Goal: Information Seeking & Learning: Learn about a topic

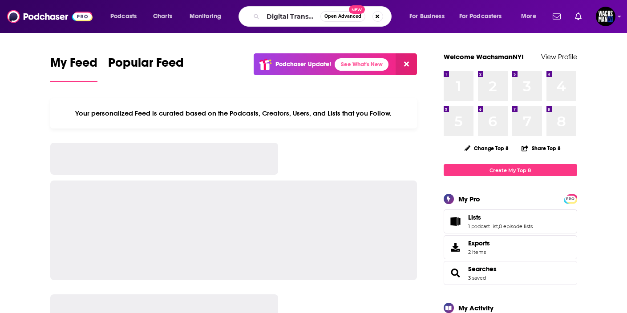
scroll to position [0, 53]
type input "Digital Transformation Podcast"
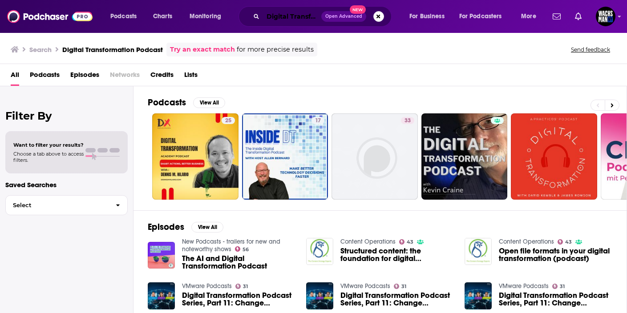
click at [266, 16] on input "Digital Transformation Podcast" at bounding box center [292, 16] width 58 height 14
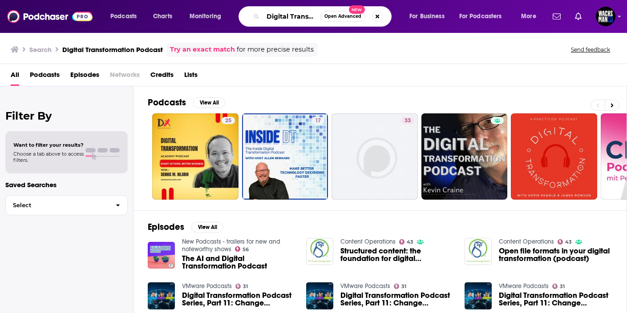
scroll to position [0, 53]
drag, startPoint x: 268, startPoint y: 16, endPoint x: 365, endPoint y: 16, distance: 97.4
click at [365, 16] on div "Digital Transformation Podcast Open Advanced New" at bounding box center [314, 16] width 153 height 20
click at [295, 16] on input "Digital Transformation Podcast" at bounding box center [291, 16] width 57 height 14
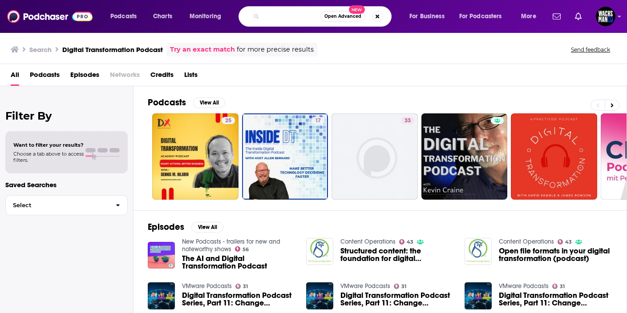
click at [295, 16] on input "Digital Transformation Podcast" at bounding box center [291, 16] width 57 height 14
click at [303, 66] on div "All Podcasts Episodes Networks Credits Lists" at bounding box center [313, 75] width 627 height 22
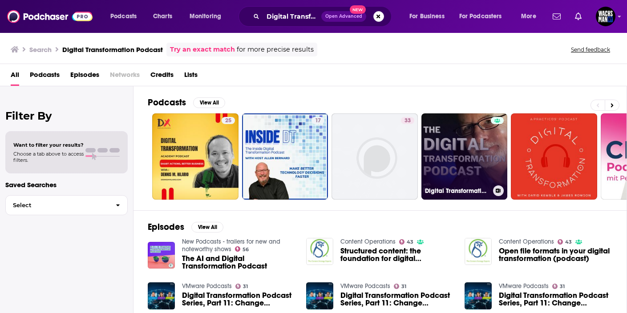
click at [442, 164] on link "Digital Transformation Podcast" at bounding box center [464, 156] width 86 height 86
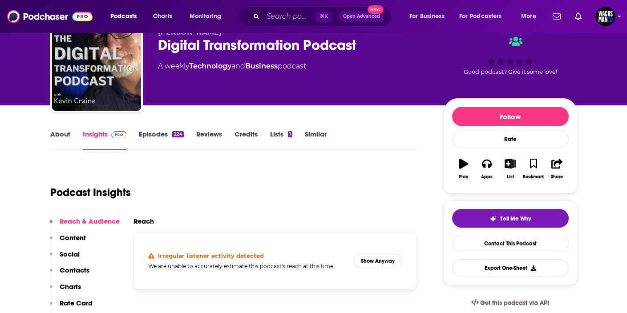
scroll to position [40, 0]
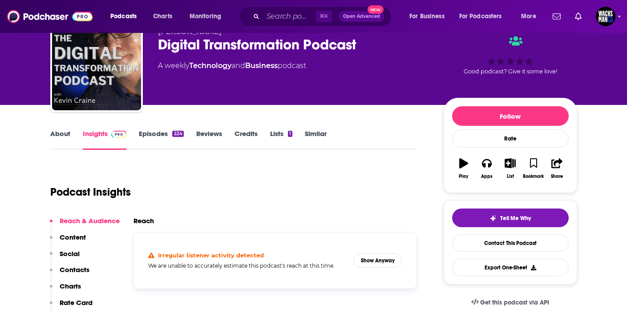
click at [165, 135] on link "Episodes 224" at bounding box center [161, 139] width 44 height 20
